Goal: Information Seeking & Learning: Learn about a topic

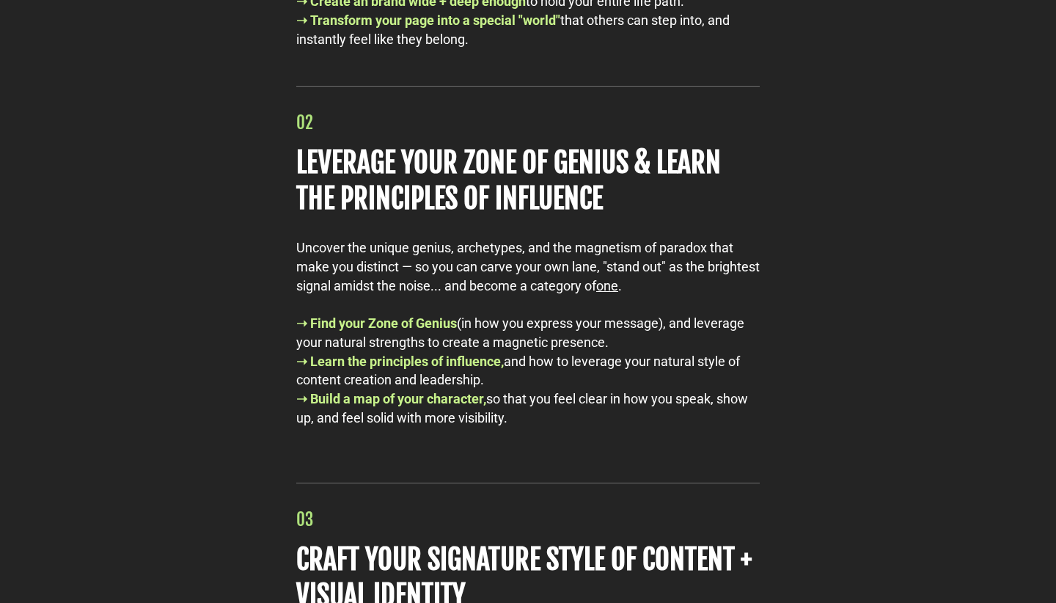
scroll to position [6805, 0]
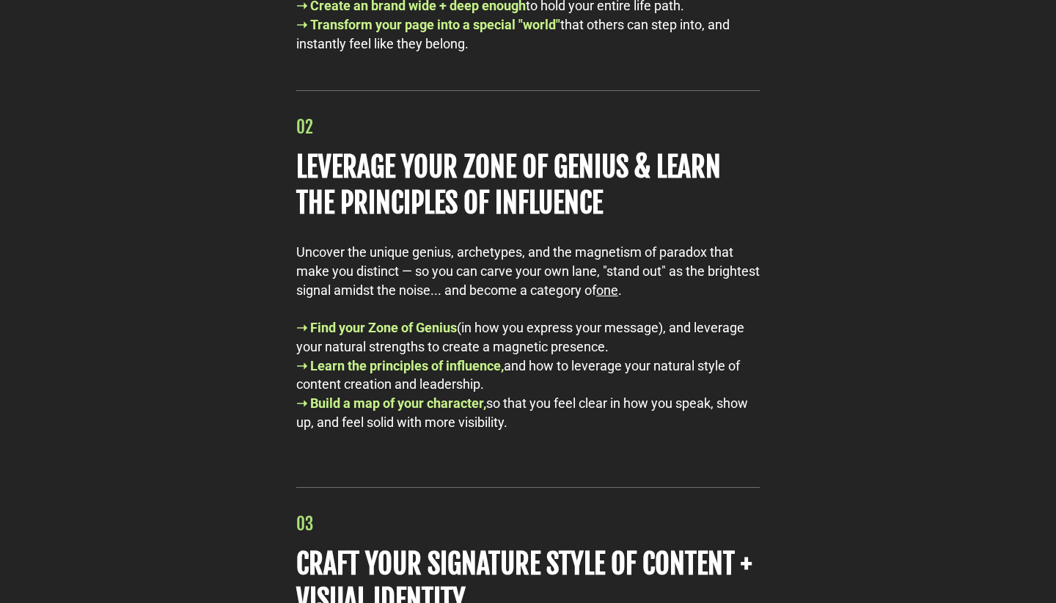
click at [298, 279] on div "Uncover the unique genius, archetypes, and the magnetism of paradox that make y…" at bounding box center [527, 271] width 463 height 56
drag, startPoint x: 298, startPoint y: 279, endPoint x: 576, endPoint y: 455, distance: 330.0
click at [576, 450] on div "Uncover the unique genius, archetypes, and the magnetism of paradox that make y…" at bounding box center [527, 347] width 463 height 208
copy div "Uncover the unique genius, archetypes, and the magnetism of paradox that make y…"
click at [576, 450] on div "➝ Build a map of your character, so that you feel clear in how you speak, show …" at bounding box center [527, 422] width 463 height 56
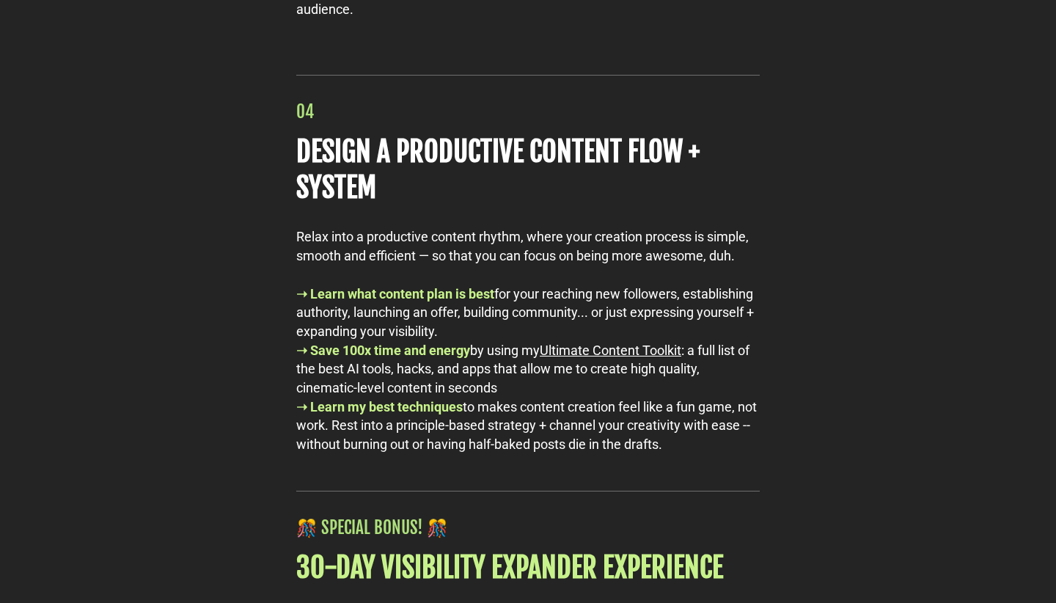
scroll to position [7647, 0]
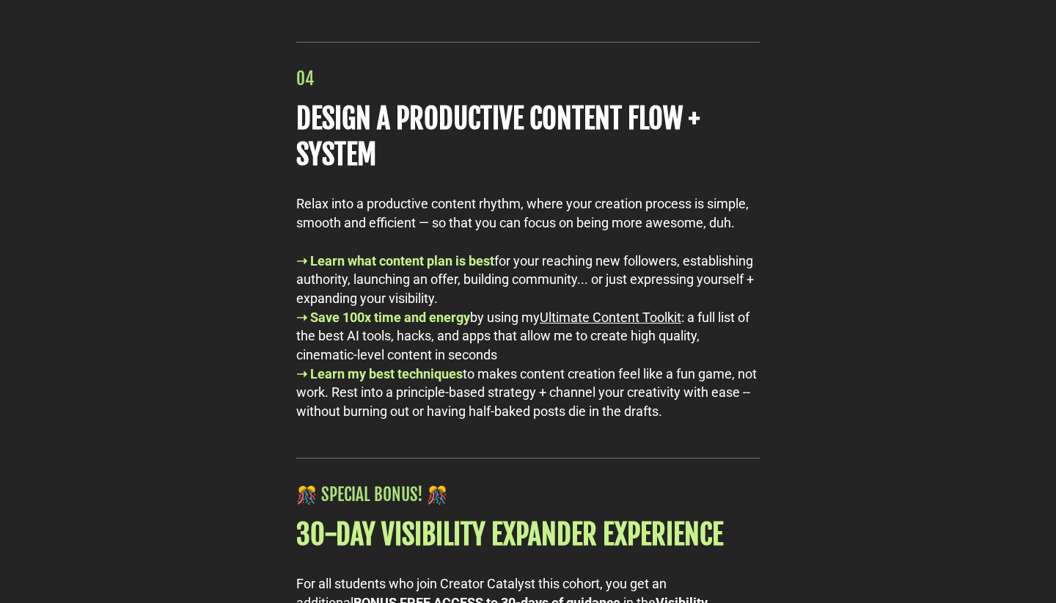
click at [647, 325] on u "Ultimate Content Toolkit" at bounding box center [611, 316] width 142 height 15
click at [645, 364] on div "➝ Save 100x time and energy by using my Ultimate Content Toolkit : a full list …" at bounding box center [527, 336] width 463 height 56
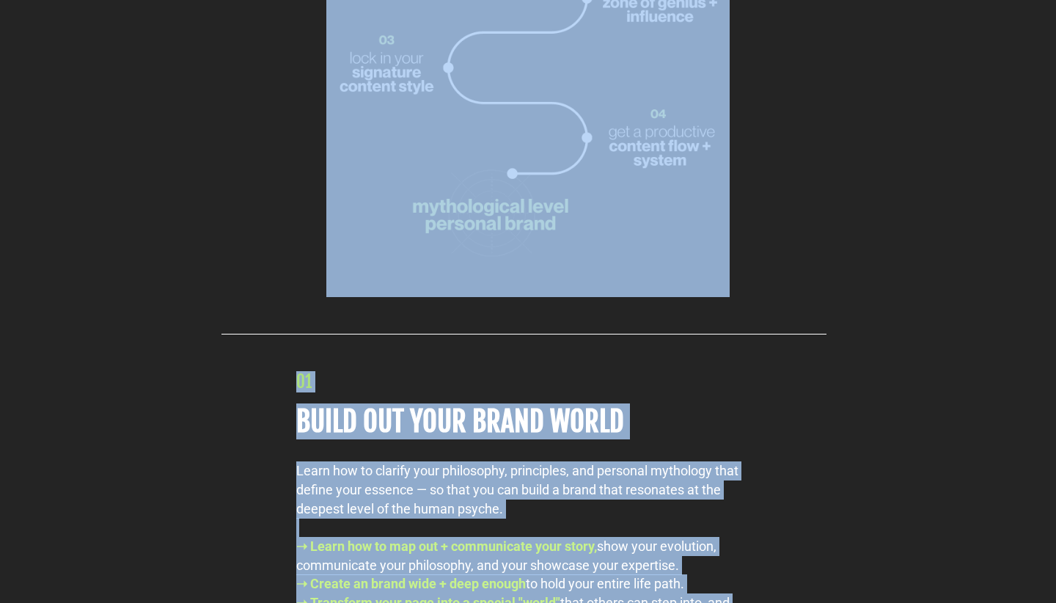
scroll to position [6420, 0]
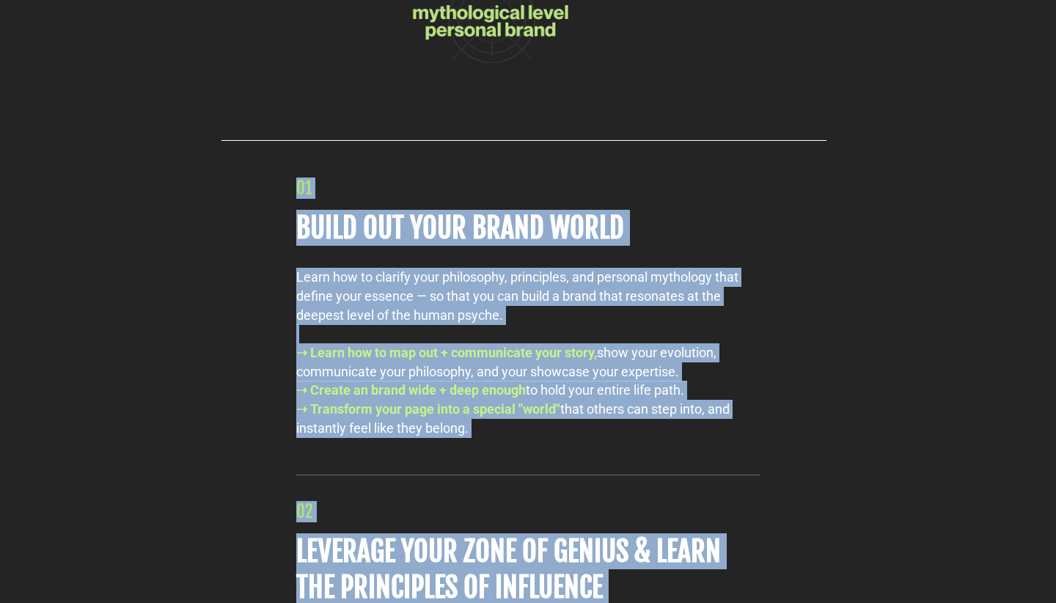
drag, startPoint x: 763, startPoint y: 277, endPoint x: 282, endPoint y: 216, distance: 485.6
copy div "48 LOREM IPS DOLO SITAM CONSE Adipi eli se doeiusm temp incididunt, utlaboreet,…"
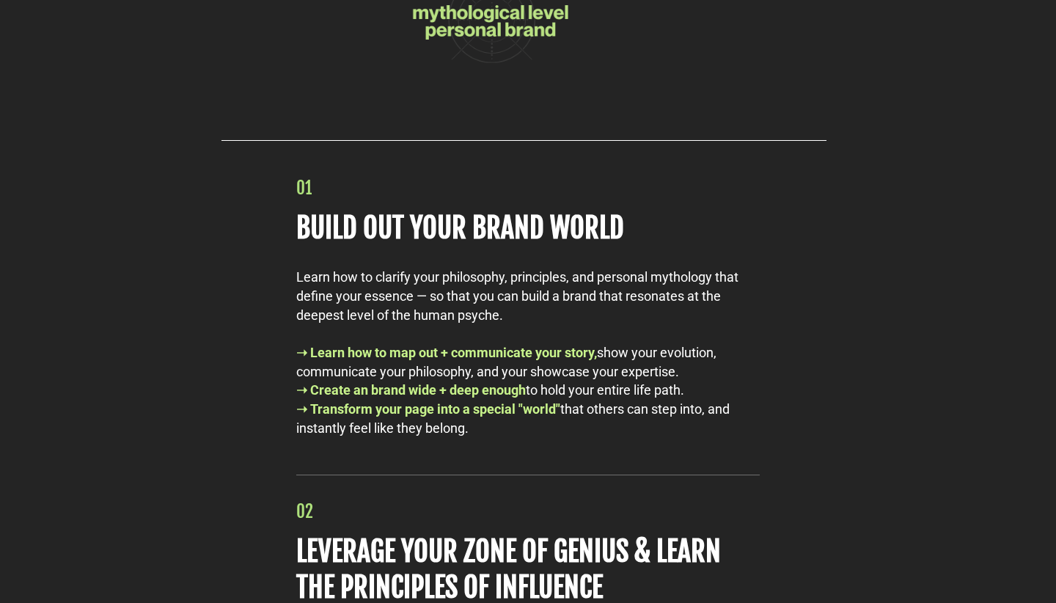
click at [557, 323] on div "Learn how to clarify your philosophy, principles, and personal mythology that d…" at bounding box center [527, 352] width 463 height 169
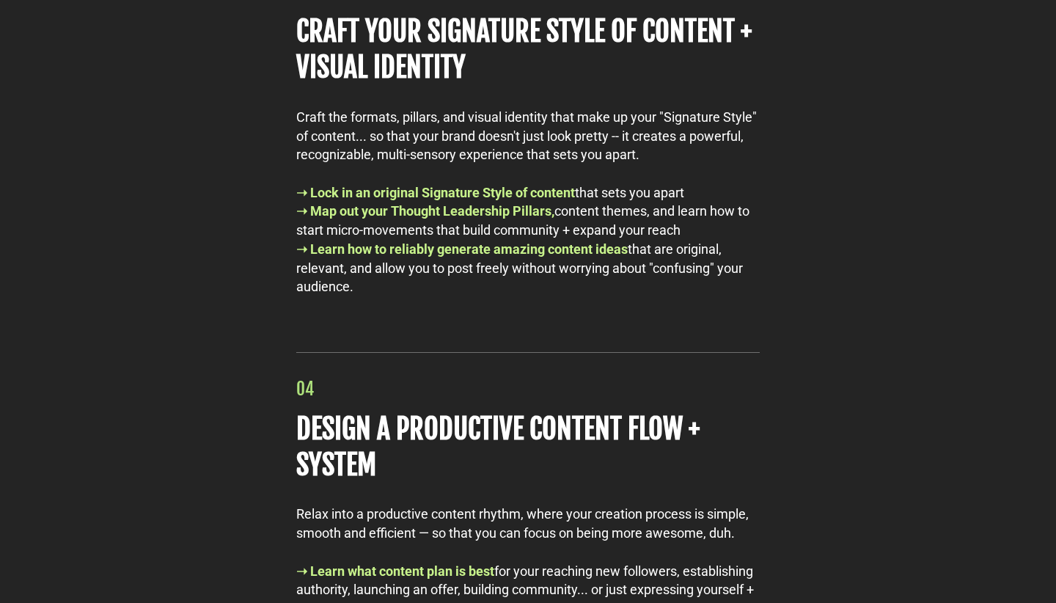
scroll to position [7341, 0]
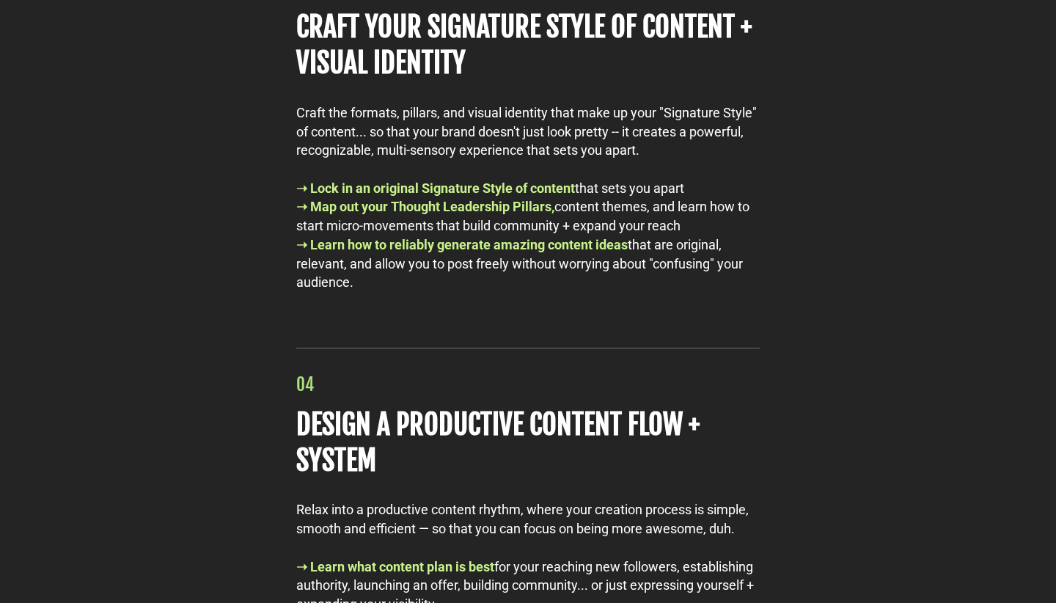
drag, startPoint x: 361, startPoint y: 312, endPoint x: 270, endPoint y: 194, distance: 149.5
click at [271, 194] on div "03 CRAFT YOUR SIGNATURE STYLE OF CONTENT + VISUAL IDENTITY Craft the formats, p…" at bounding box center [528, 126] width 515 height 397
click at [271, 313] on div "03 CRAFT YOUR SIGNATURE STYLE OF CONTENT + VISUAL IDENTITY Craft the formats, p…" at bounding box center [528, 126] width 515 height 397
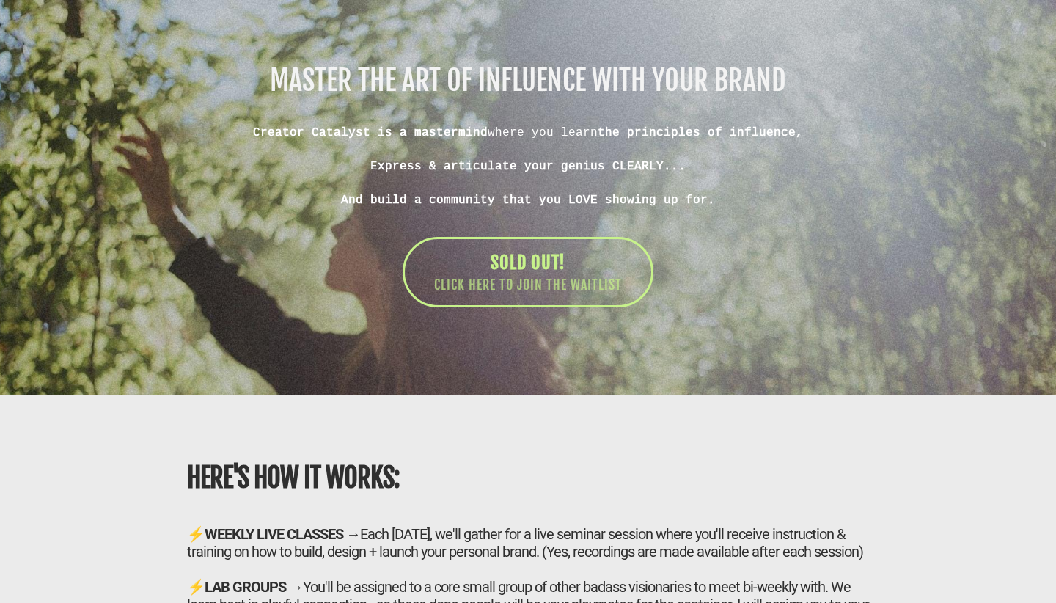
scroll to position [9179, 0]
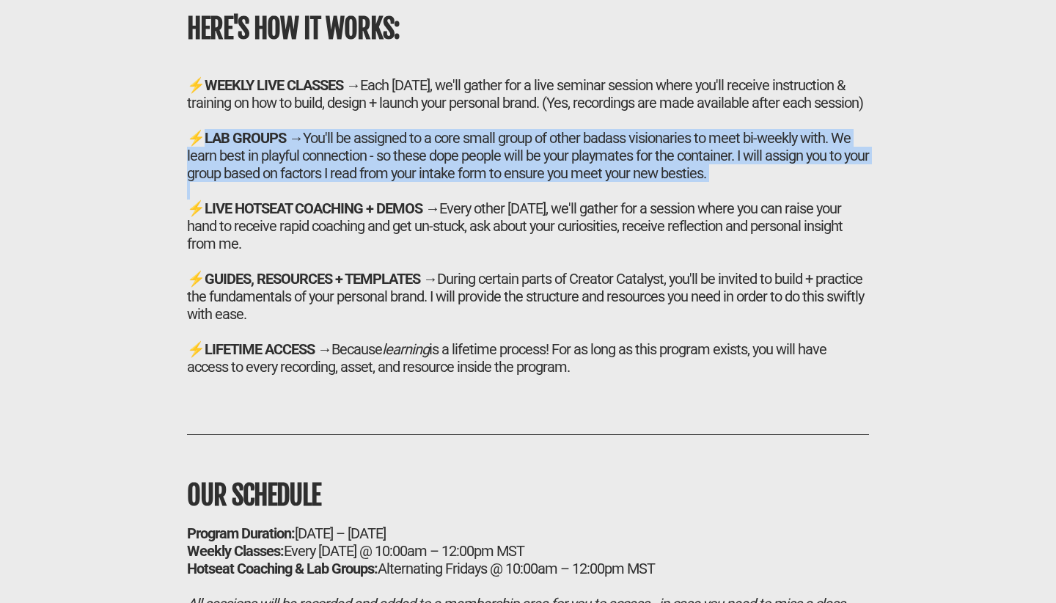
drag, startPoint x: 203, startPoint y: 169, endPoint x: 700, endPoint y: 223, distance: 499.4
click at [700, 223] on h2 "⚡ WEEKLY LIVE CLASSES → Each [DATE], we'll gather for a live seminar session wh…" at bounding box center [528, 225] width 682 height 299
copy h2 "LAB GROUPS → You'll be assigned to a core small group of other badass visionari…"
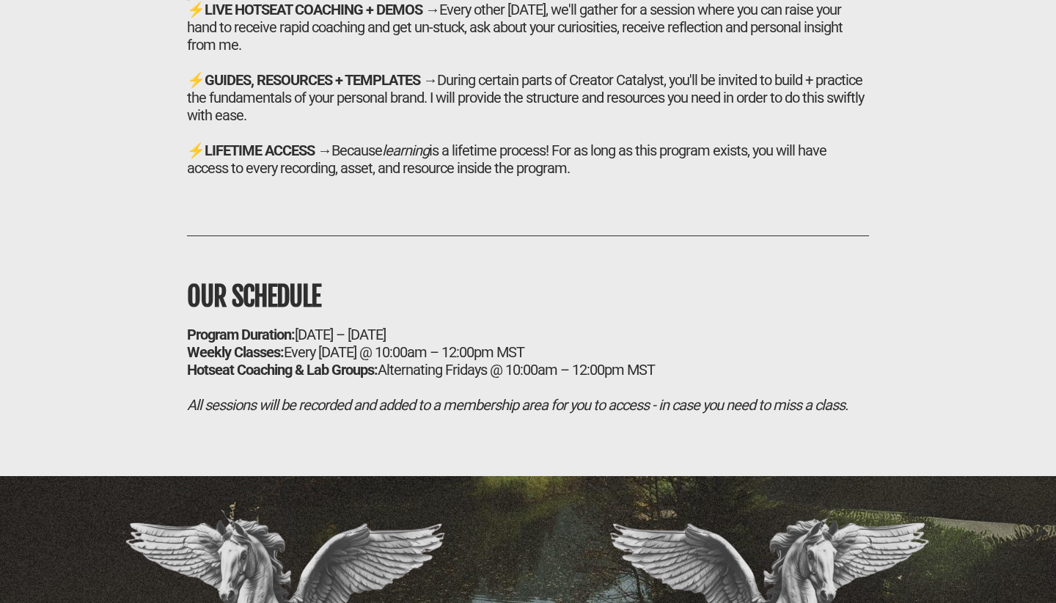
scroll to position [9247, 0]
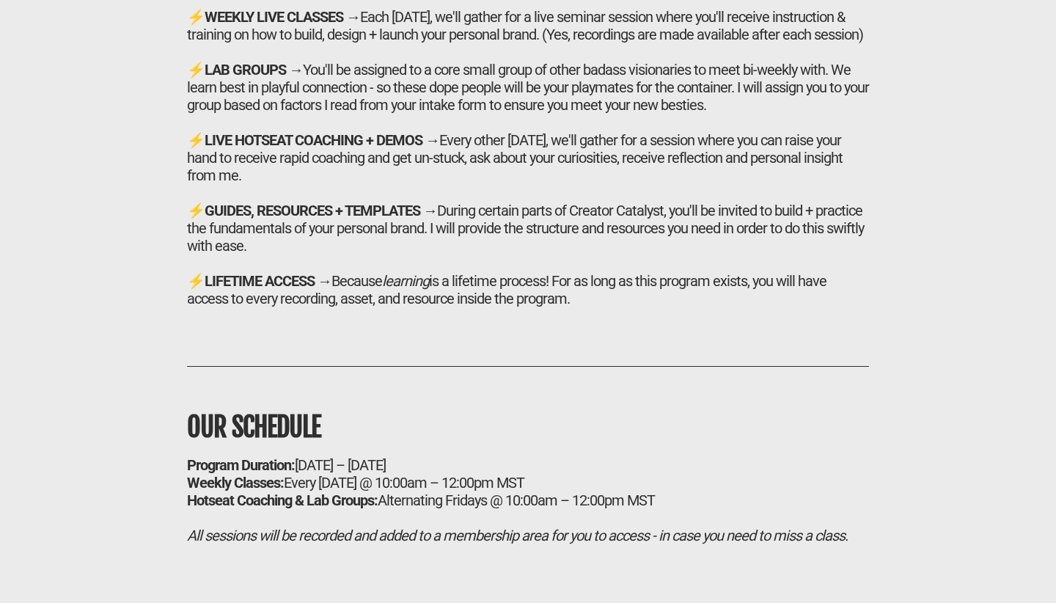
click at [510, 307] on div "⚡ LIFETIME ACCESS → Because learning is a lifetime process! For as long as this…" at bounding box center [528, 289] width 682 height 35
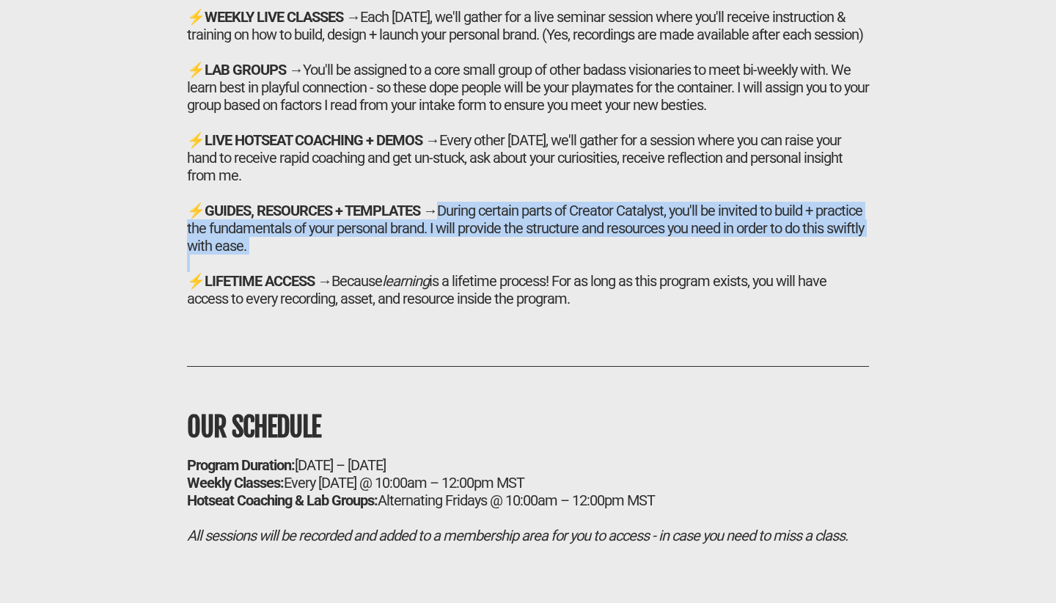
drag, startPoint x: 435, startPoint y: 239, endPoint x: 598, endPoint y: 286, distance: 169.4
click at [598, 286] on h2 "⚡ WEEKLY LIVE CLASSES → Each [DATE], we'll gather for a live seminar session wh…" at bounding box center [528, 157] width 682 height 299
click at [598, 272] on div at bounding box center [528, 263] width 682 height 18
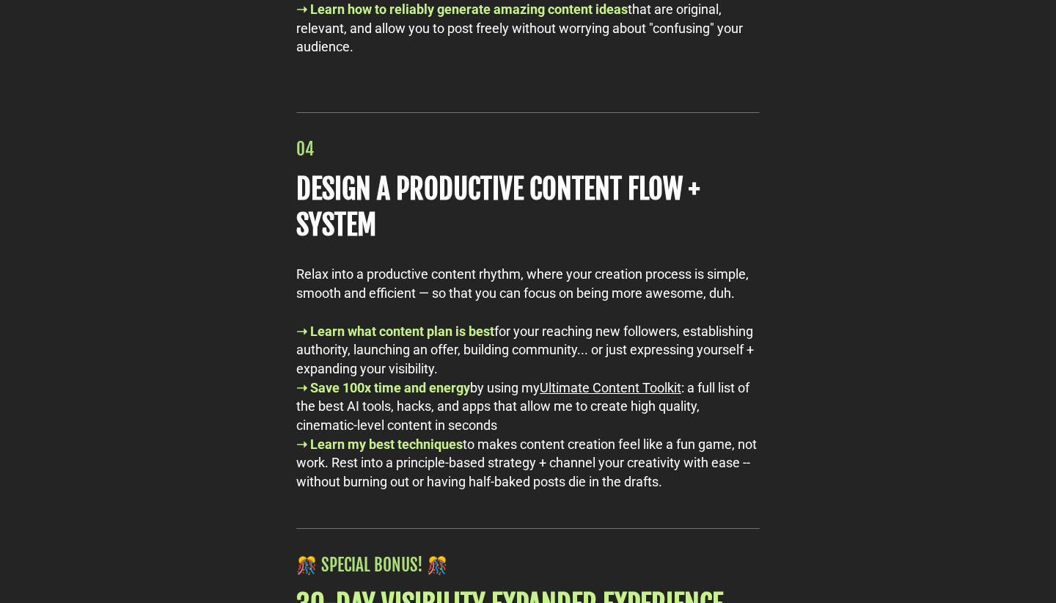
scroll to position [7580, 0]
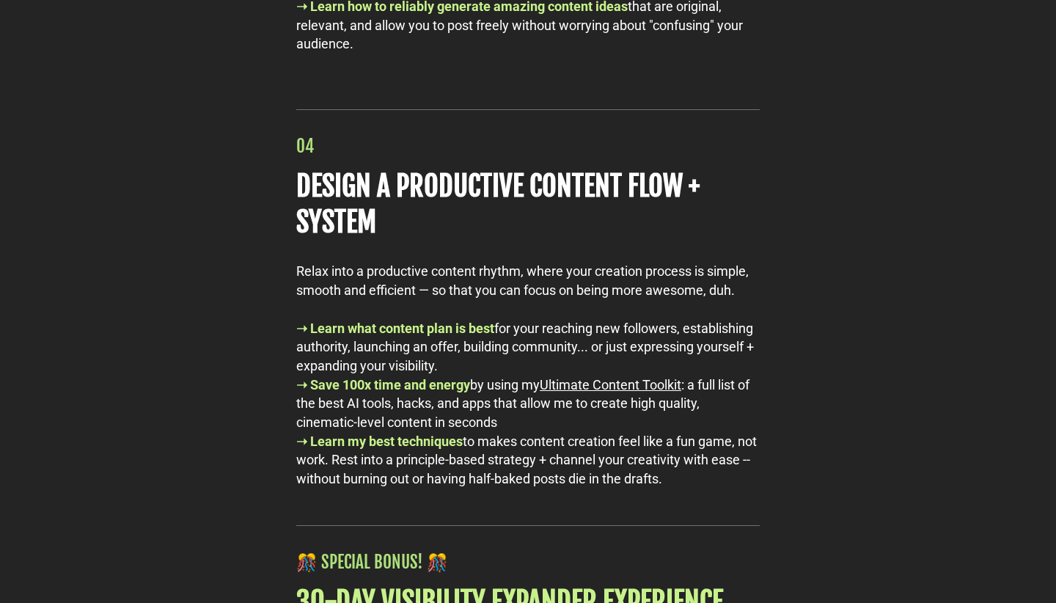
click at [595, 392] on u "Ultimate Content Toolkit" at bounding box center [611, 384] width 142 height 15
drag, startPoint x: 693, startPoint y: 416, endPoint x: 550, endPoint y: 414, distance: 143.0
click at [550, 414] on div "➝ Save 100x time and energy by using my Ultimate Content Toolkit : a full list …" at bounding box center [527, 403] width 463 height 56
copy div "Ultimate Content Toolkit :"
